Goal: Find specific page/section

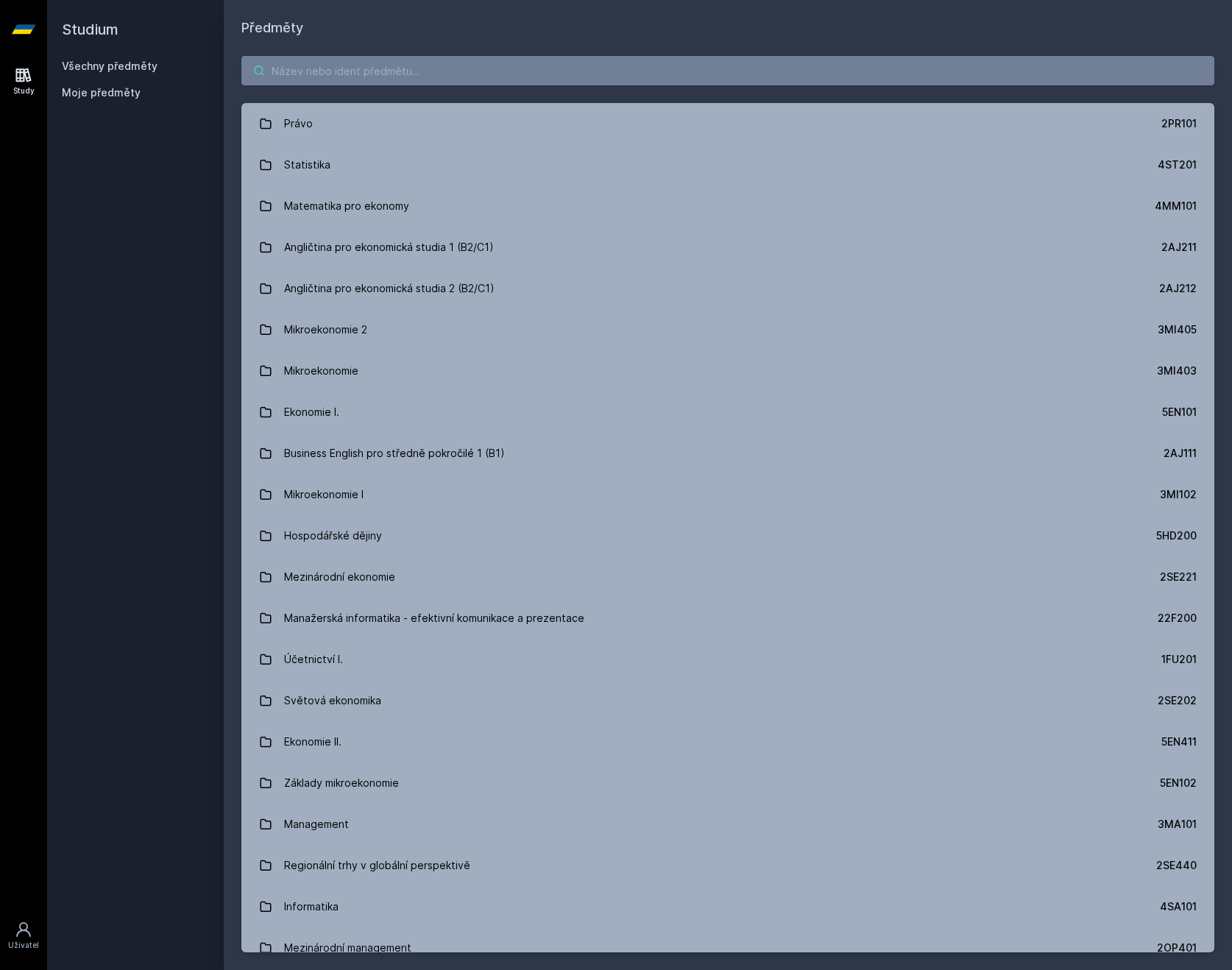
click at [456, 69] on input "search" at bounding box center [728, 70] width 973 height 30
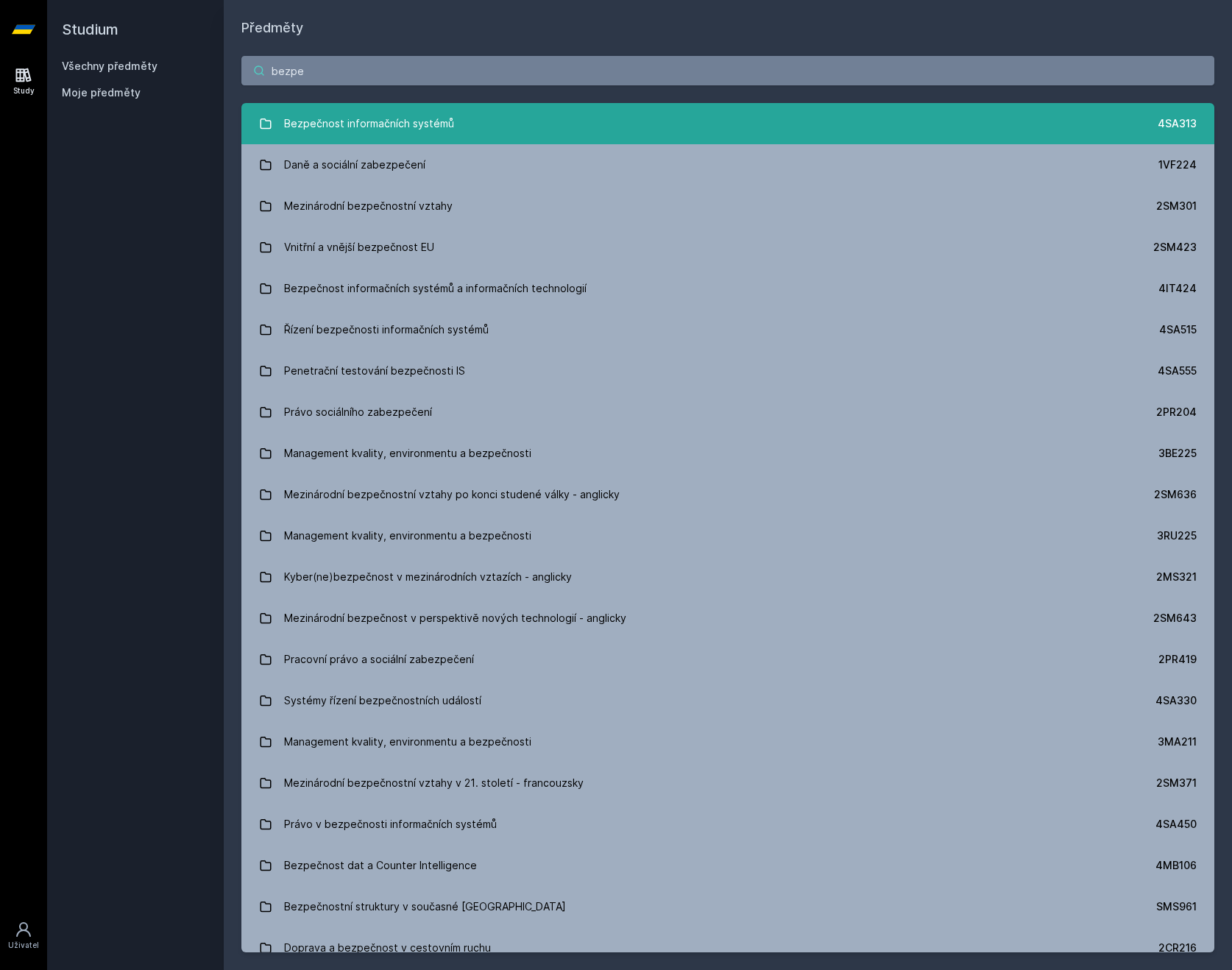
type input "bezpe"
click at [505, 130] on link "Bezpečnost informačních systémů 4SA313" at bounding box center [728, 123] width 973 height 42
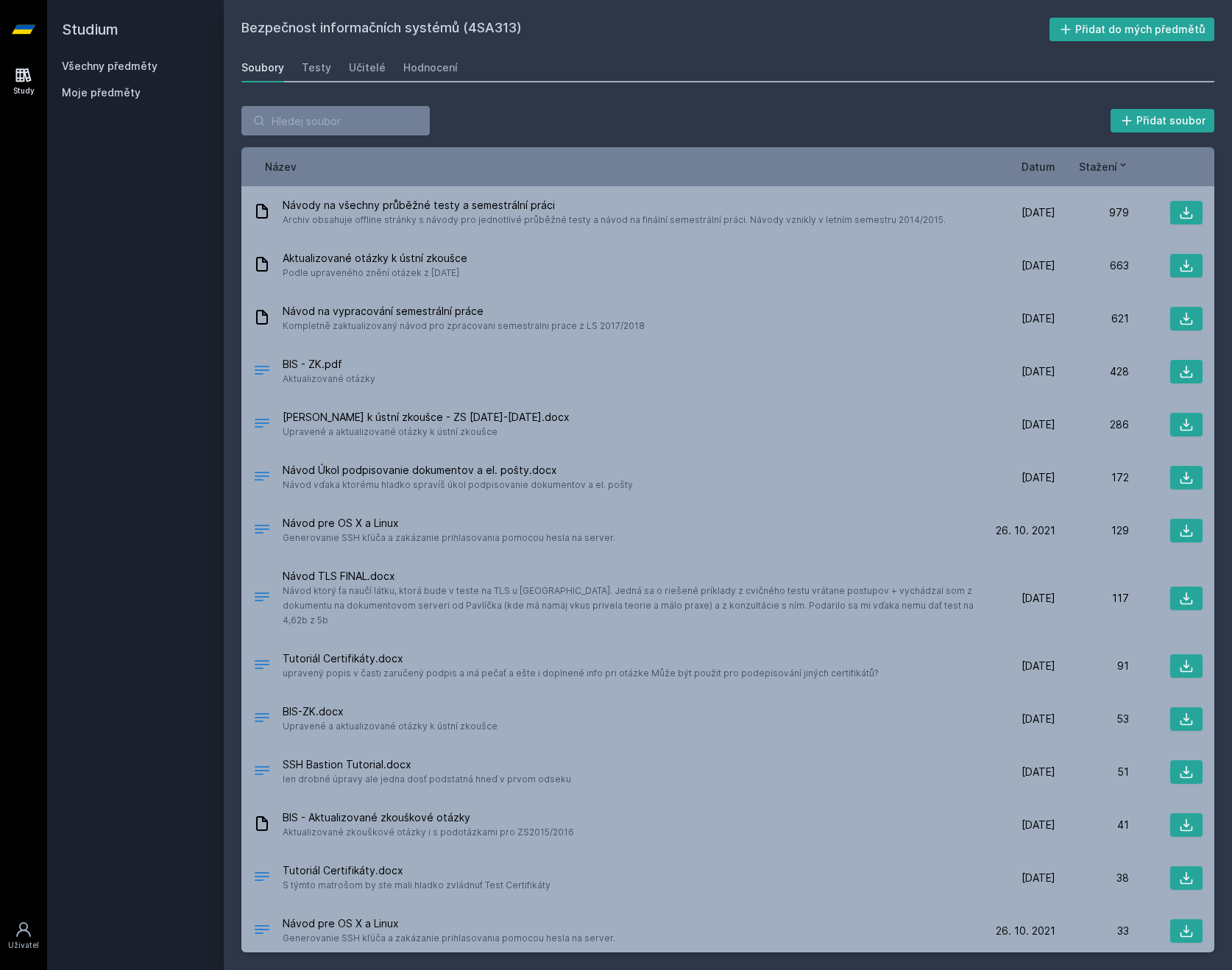
click at [1040, 166] on span "Datum" at bounding box center [1039, 166] width 34 height 16
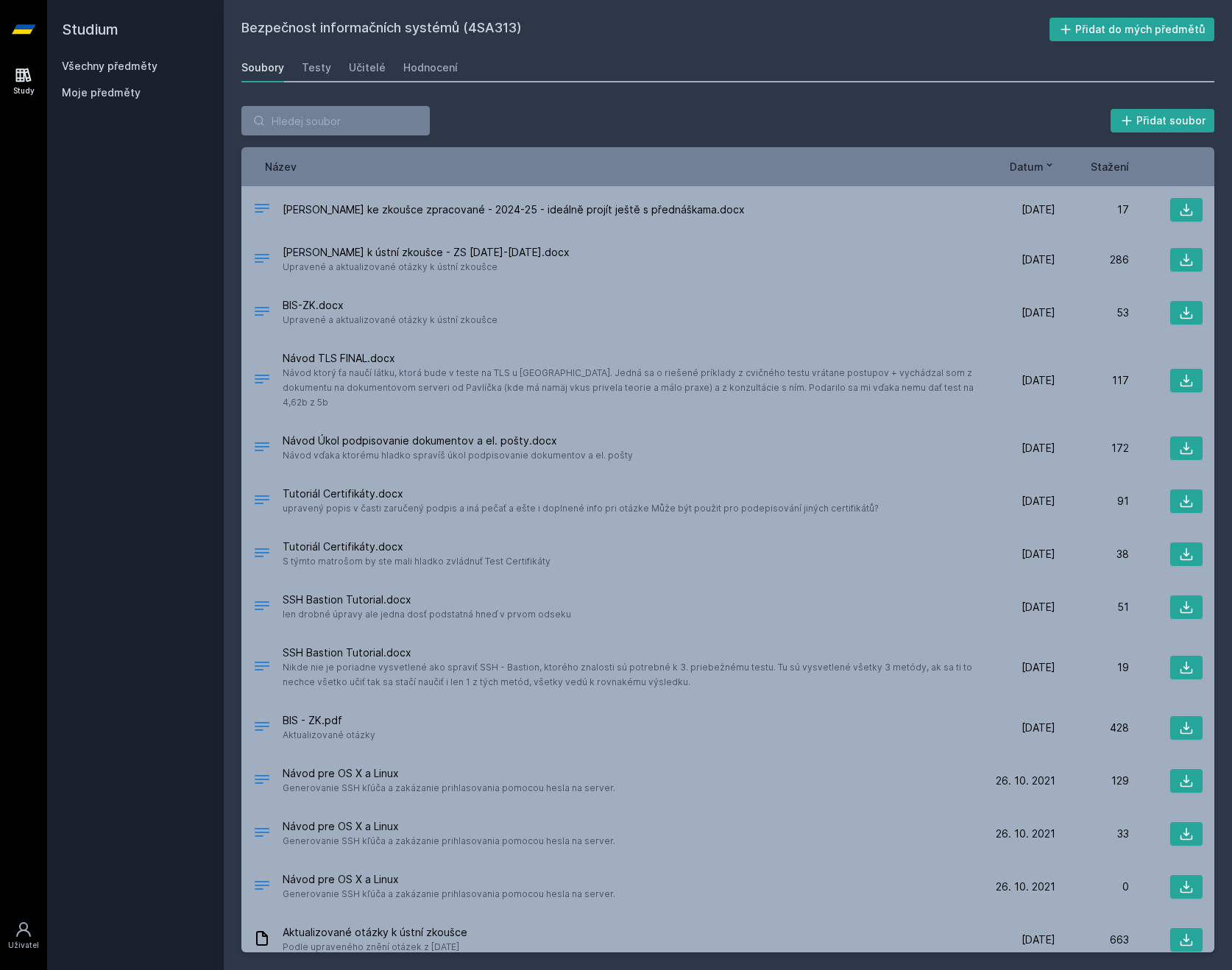
click at [395, 67] on div "Soubory Testy Učitelé Hodnocení" at bounding box center [728, 68] width 973 height 30
click at [406, 67] on div "Hodnocení" at bounding box center [430, 68] width 55 height 15
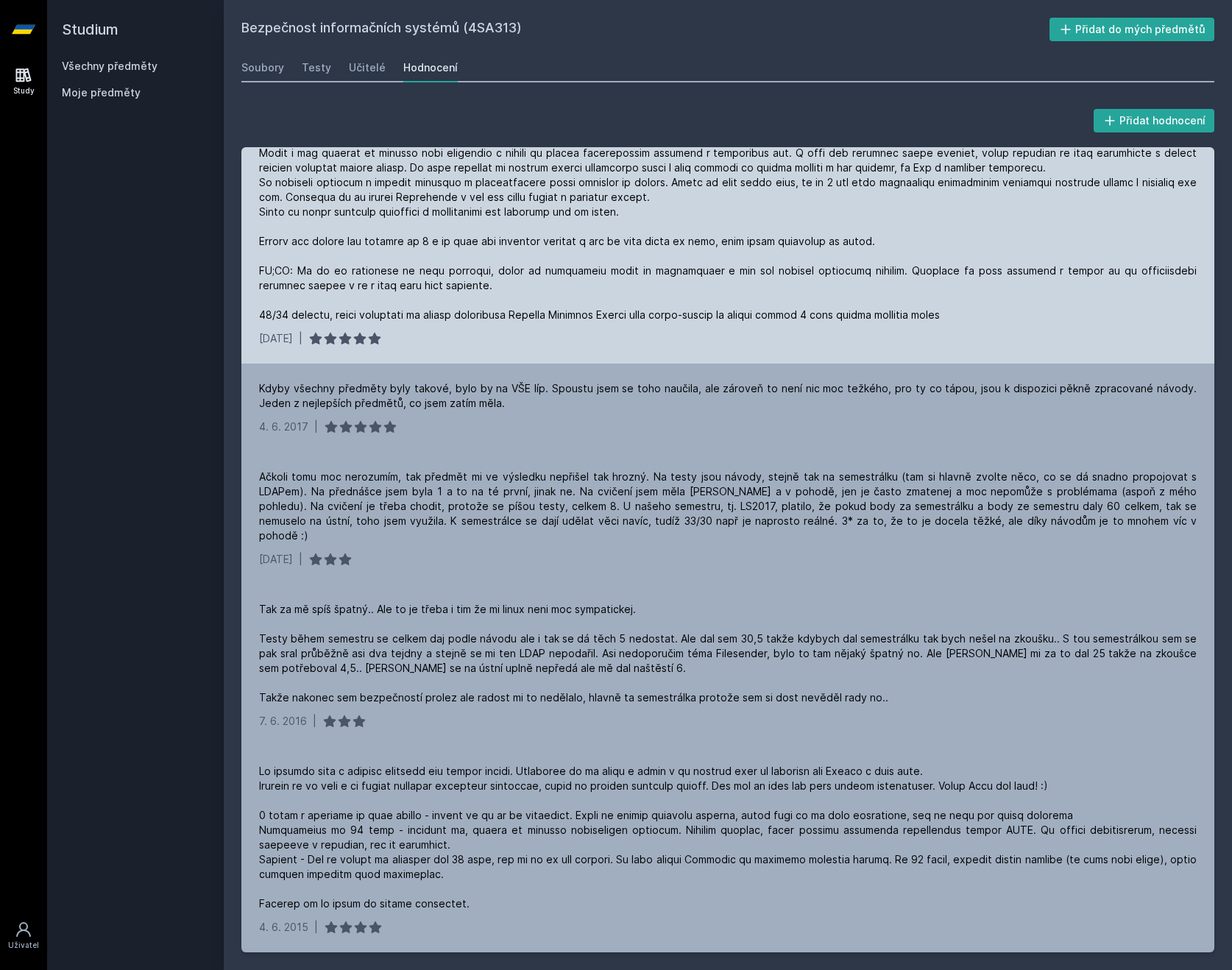
scroll to position [1152, 0]
